Goal: Information Seeking & Learning: Understand process/instructions

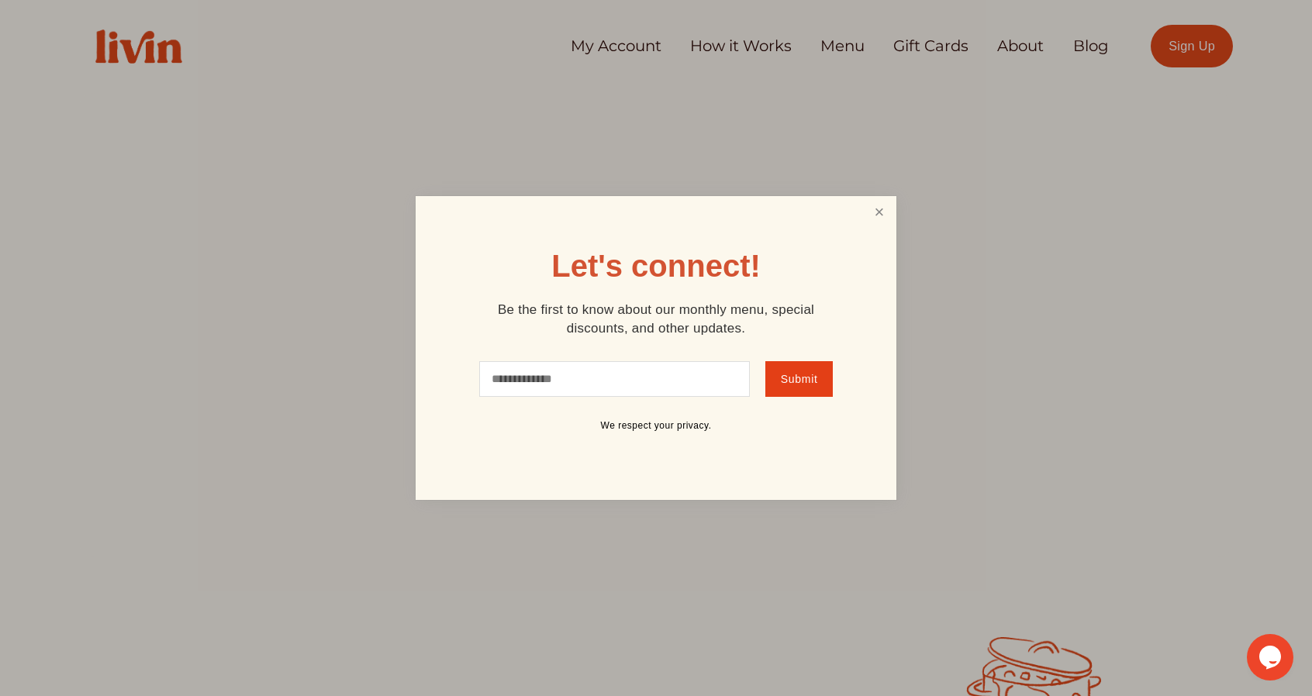
click at [885, 209] on link "Close" at bounding box center [878, 212] width 29 height 29
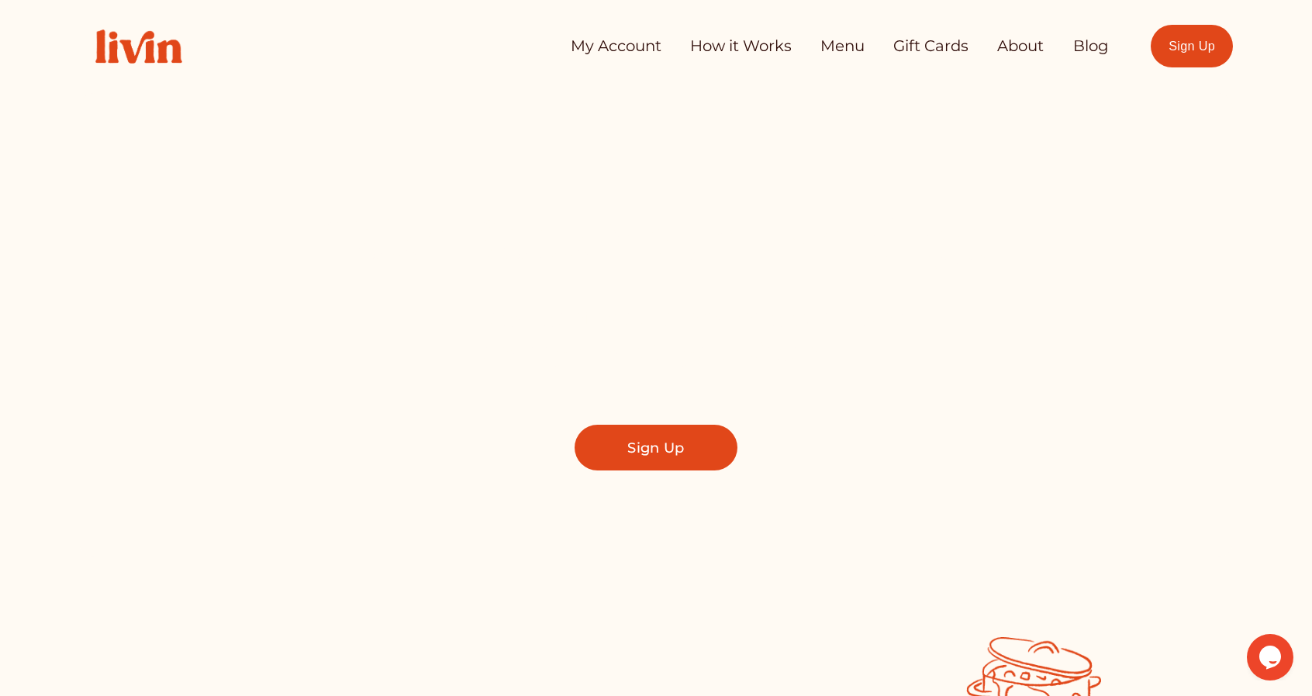
click at [619, 50] on link "My Account" at bounding box center [616, 46] width 91 height 31
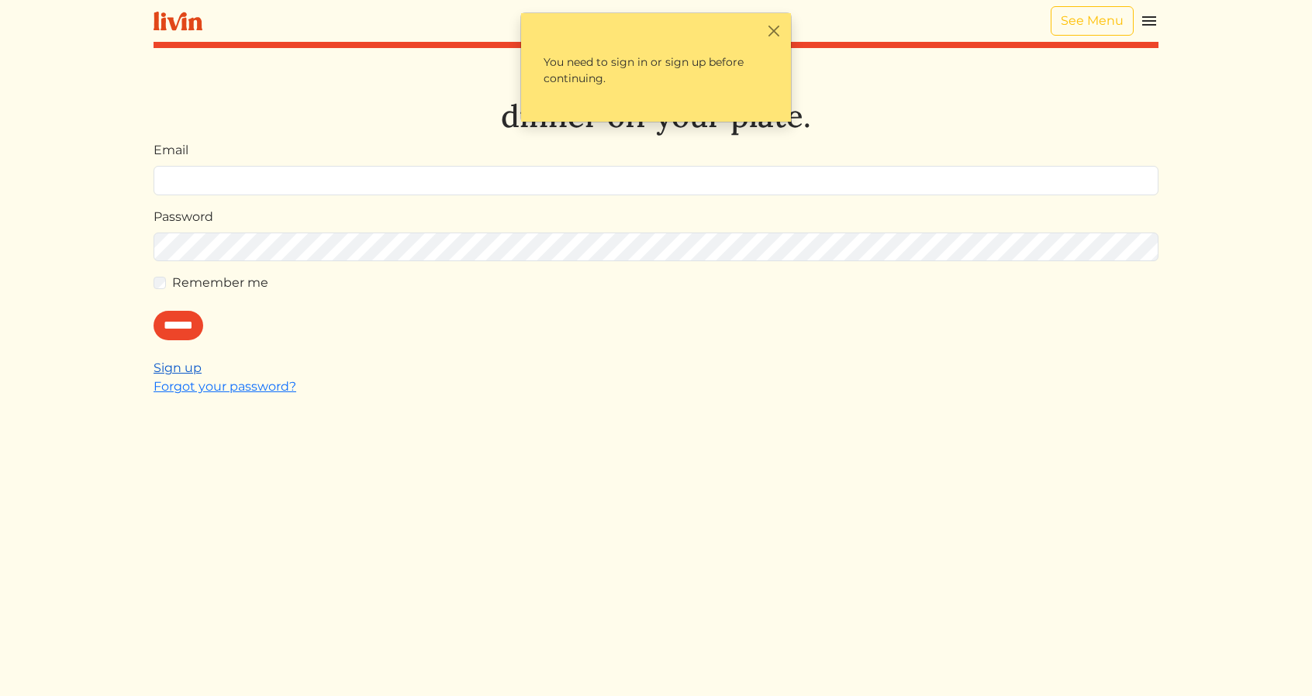
click at [185, 372] on link "Sign up" at bounding box center [177, 367] width 48 height 15
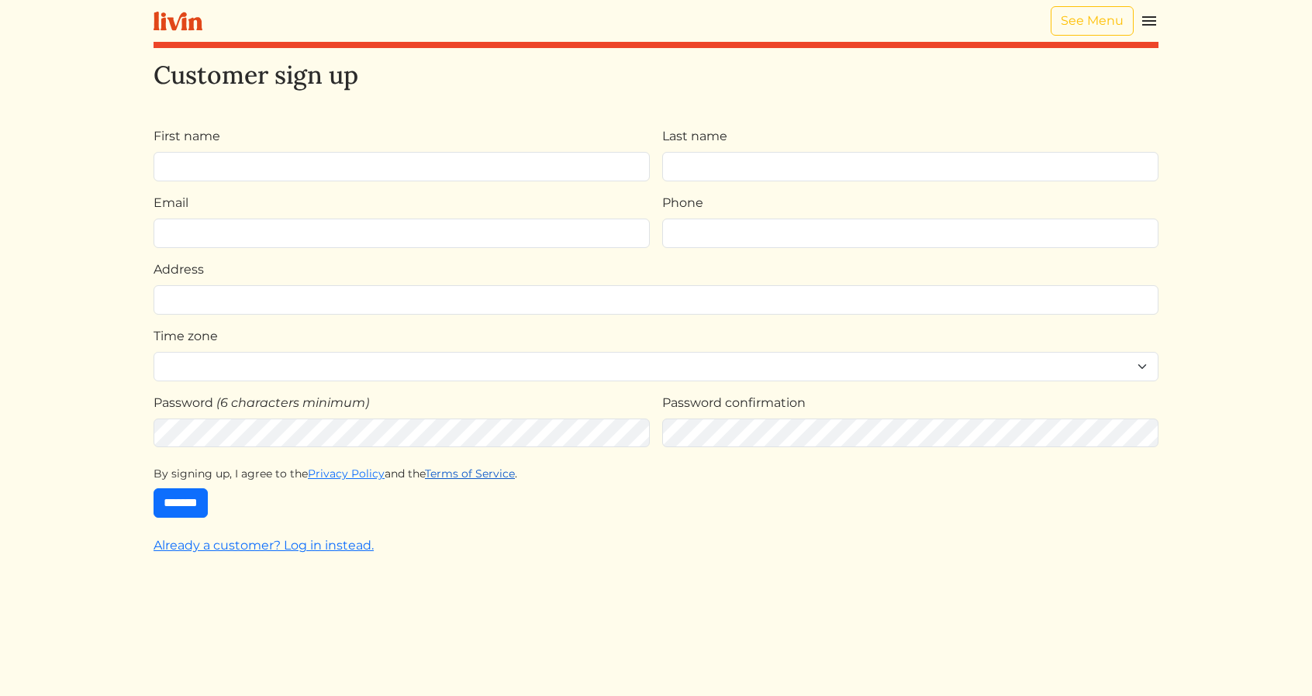
click at [487, 469] on link "Terms of Service" at bounding box center [470, 474] width 90 height 14
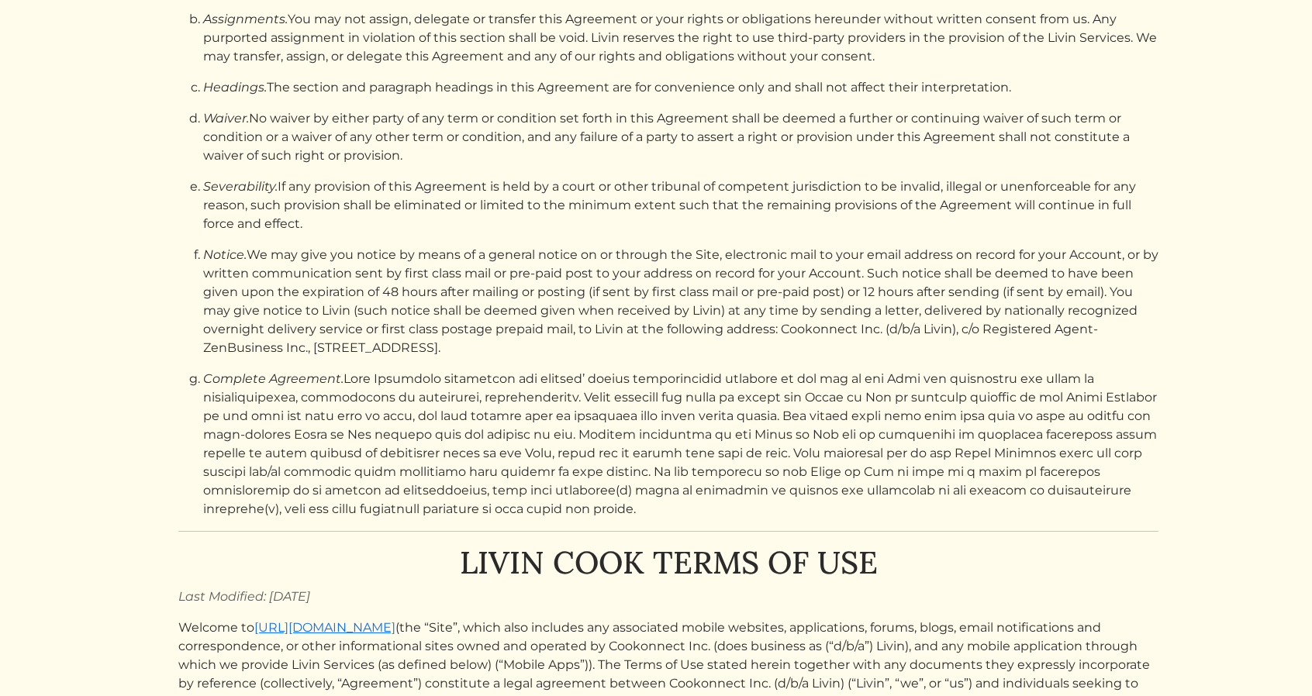
scroll to position [11567, 0]
click at [463, 543] on h1 "LIVIN COOK TERMS OF USE" at bounding box center [668, 561] width 980 height 37
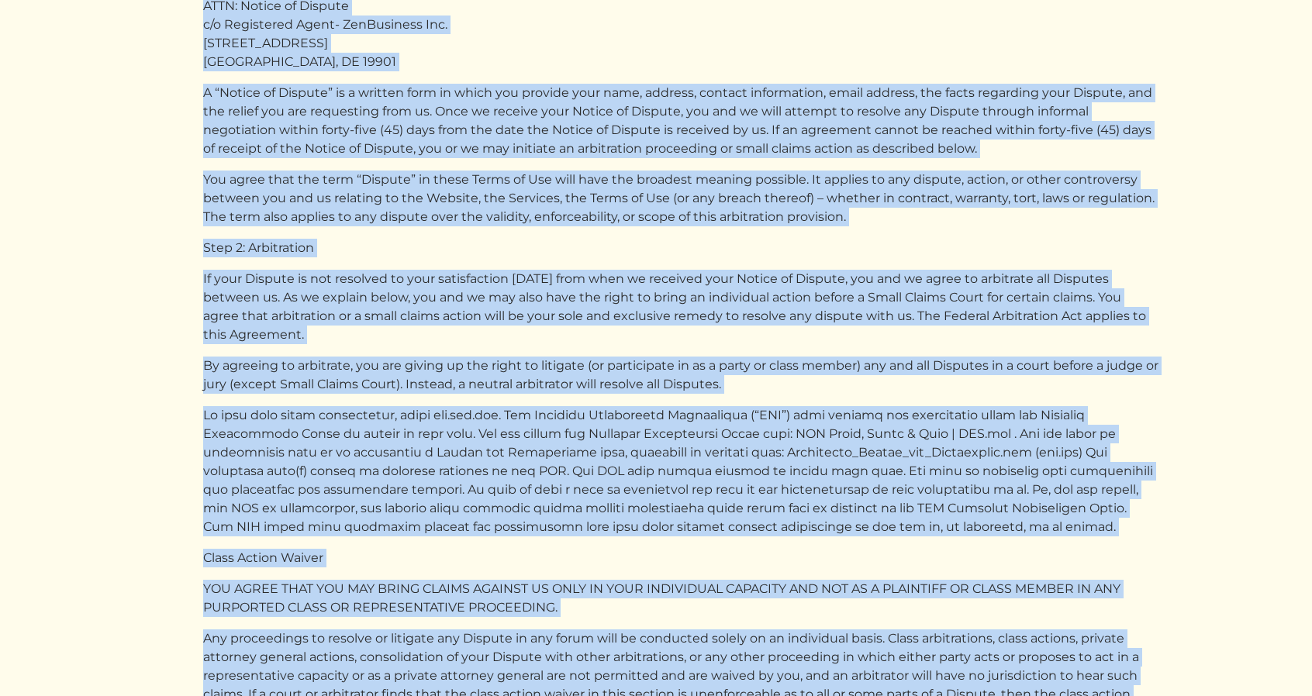
scroll to position [24286, 0]
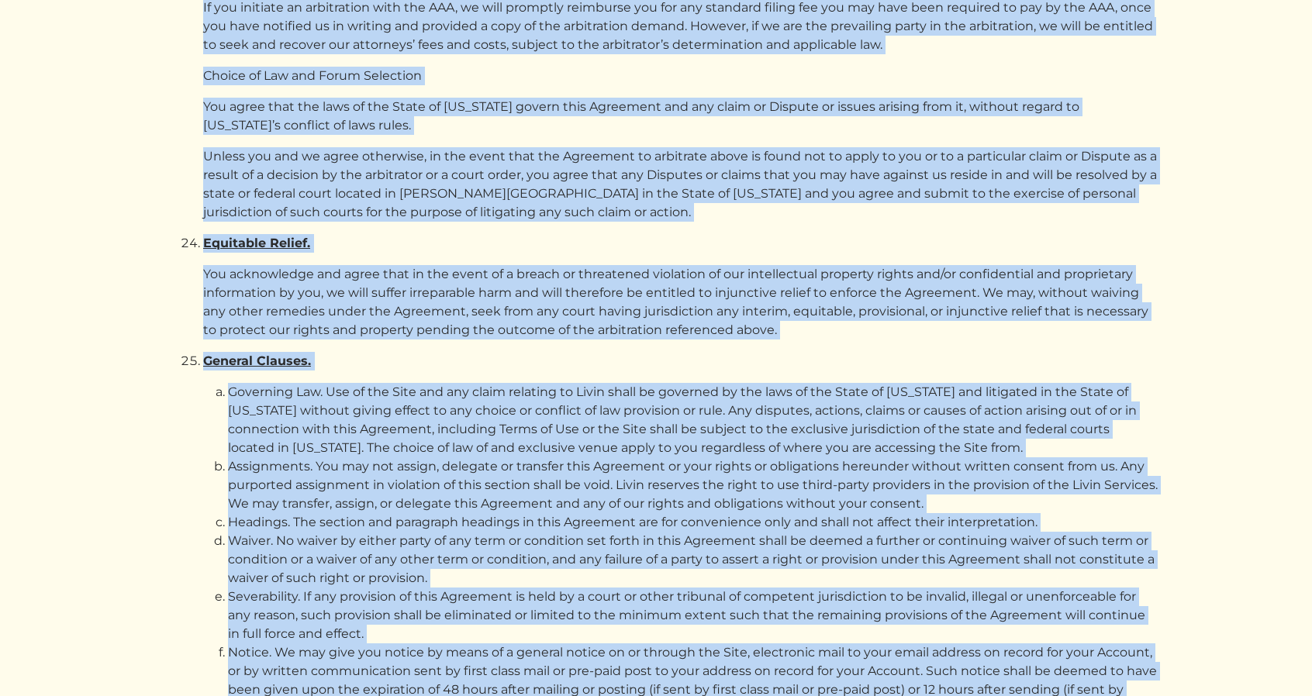
drag, startPoint x: 463, startPoint y: 450, endPoint x: 884, endPoint y: 692, distance: 485.9
copy ol "LOREM IPSU DOLOR SI AME Cons Adipisci: Elitse 2, 6890 Doeiusm te incid://utl.et…"
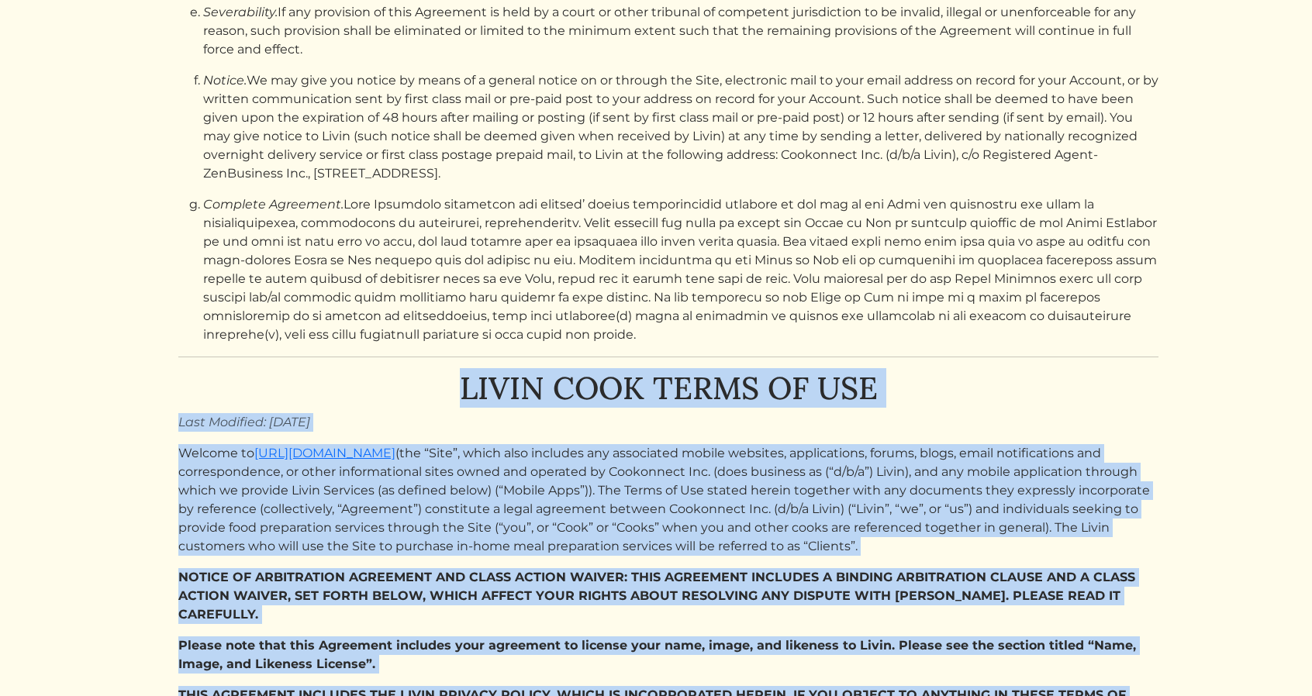
scroll to position [11742, 0]
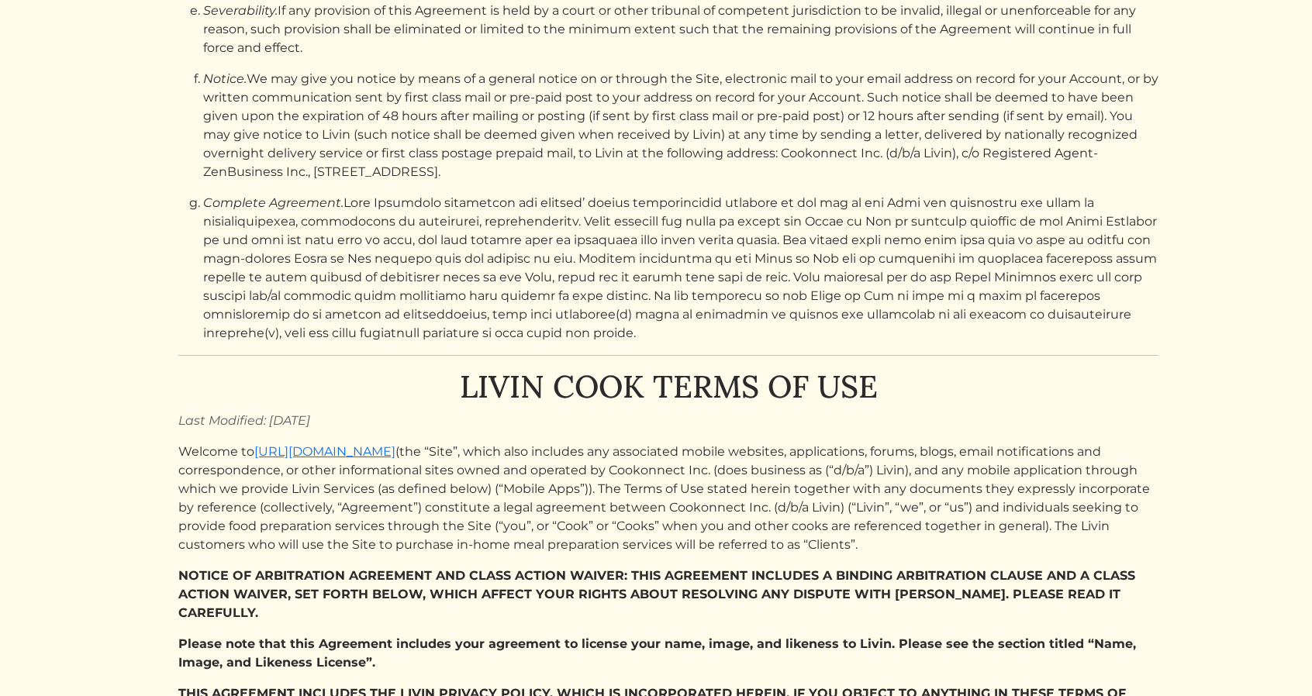
click at [488, 226] on p "Complete Agreement." at bounding box center [680, 268] width 955 height 149
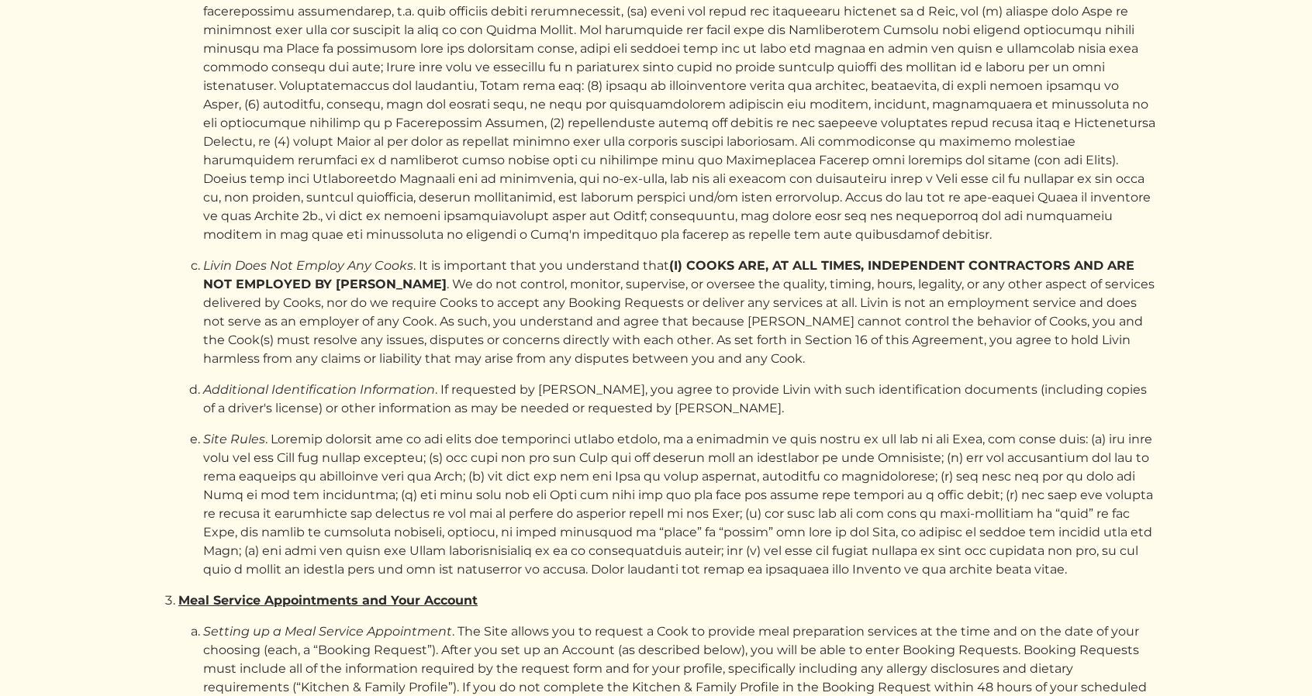
scroll to position [0, 0]
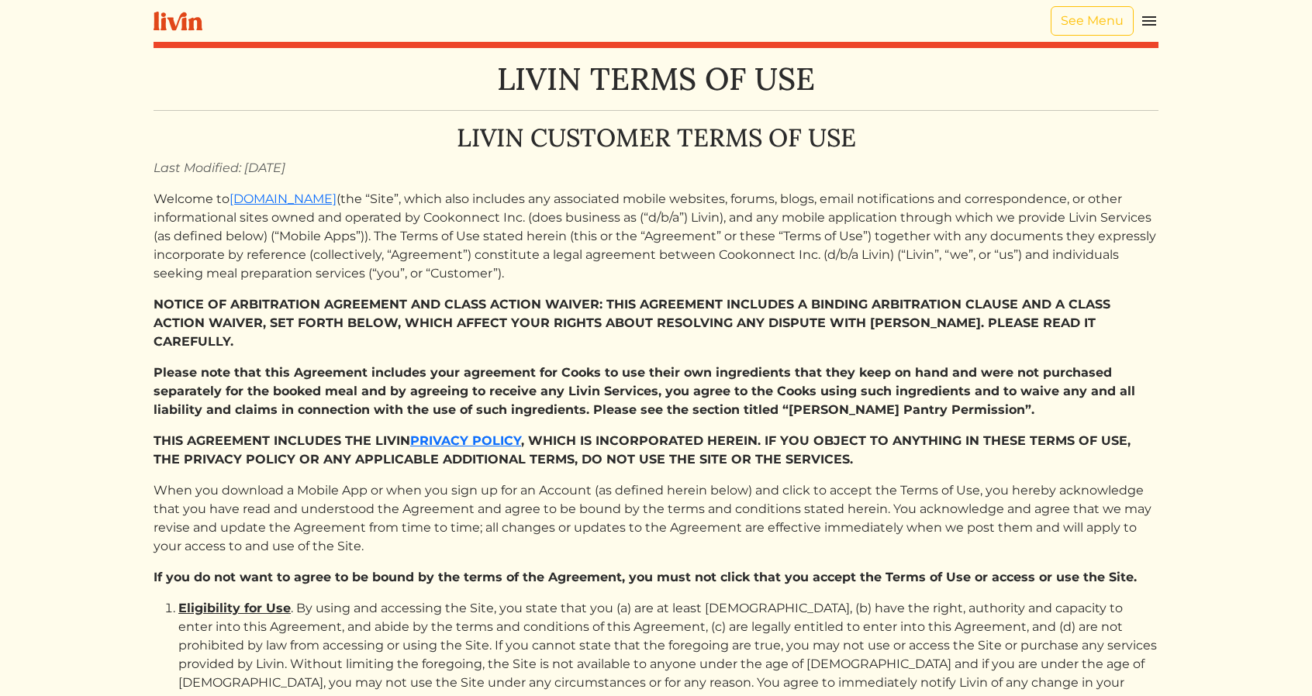
drag, startPoint x: 482, startPoint y: 222, endPoint x: 420, endPoint y: 124, distance: 116.4
copy div "LOREM IPSUMDOL SITAM CO ADI Elit Seddoeiu: Temp 8, 9853 Incidid ut lab.etdolore…"
